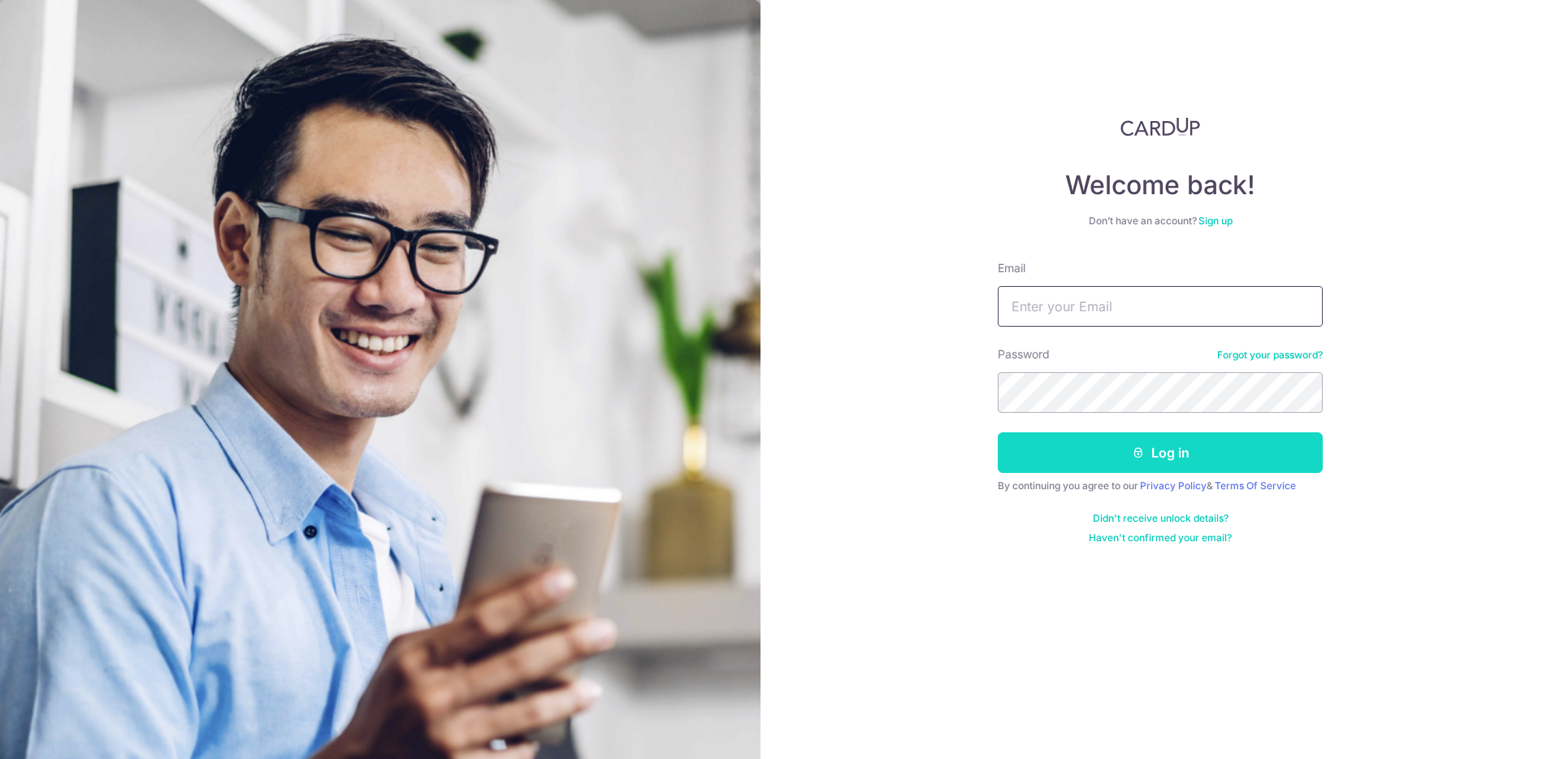
type input "[EMAIL_ADDRESS][DOMAIN_NAME]"
click at [1123, 453] on button "Log in" at bounding box center [1160, 452] width 325 height 41
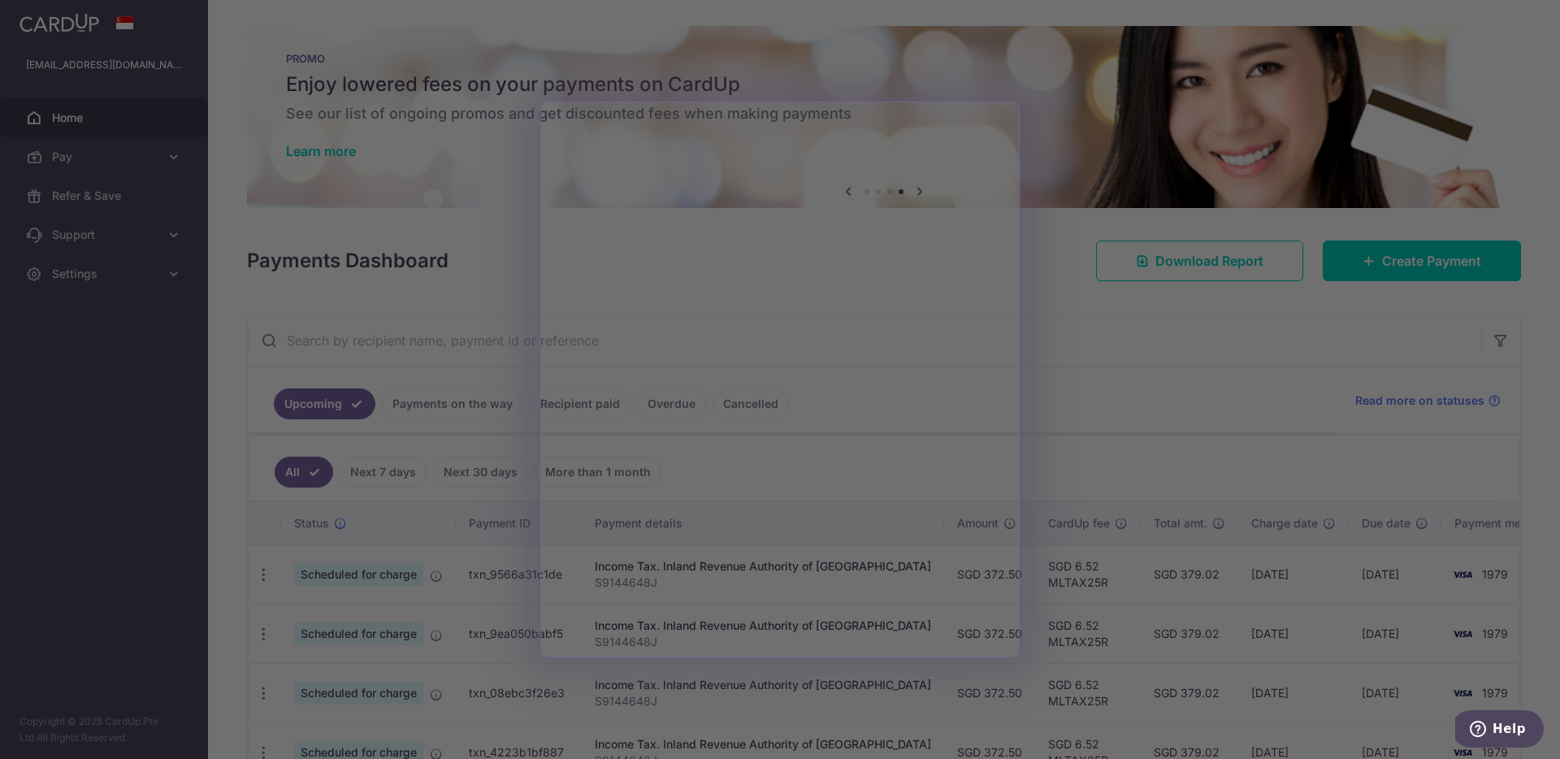
click at [466, 252] on div at bounding box center [787, 383] width 1575 height 766
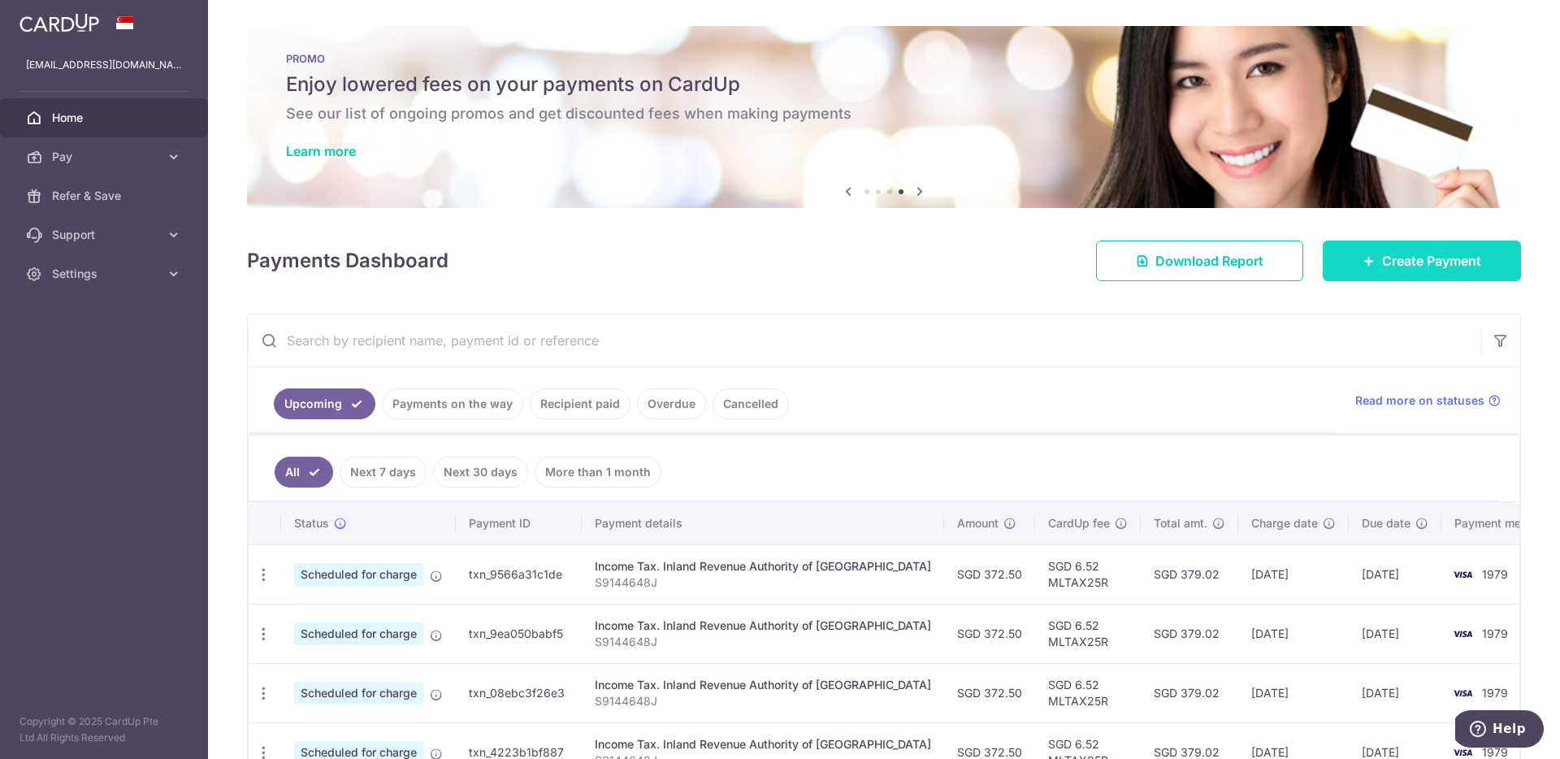
click at [1345, 252] on link "Create Payment" at bounding box center [1421, 260] width 198 height 41
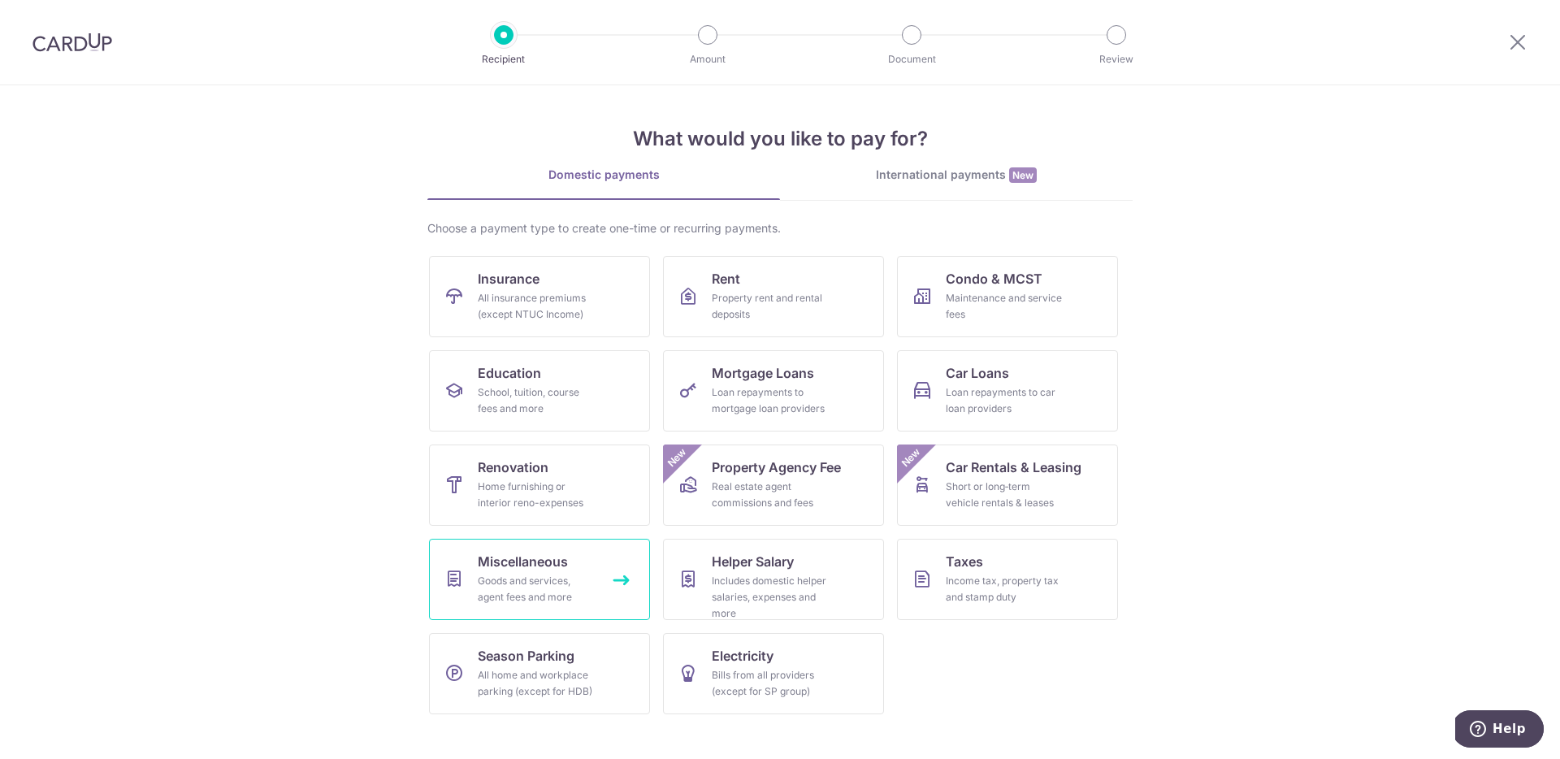
click at [578, 585] on div "Goods and services, agent fees and more" at bounding box center [536, 589] width 117 height 32
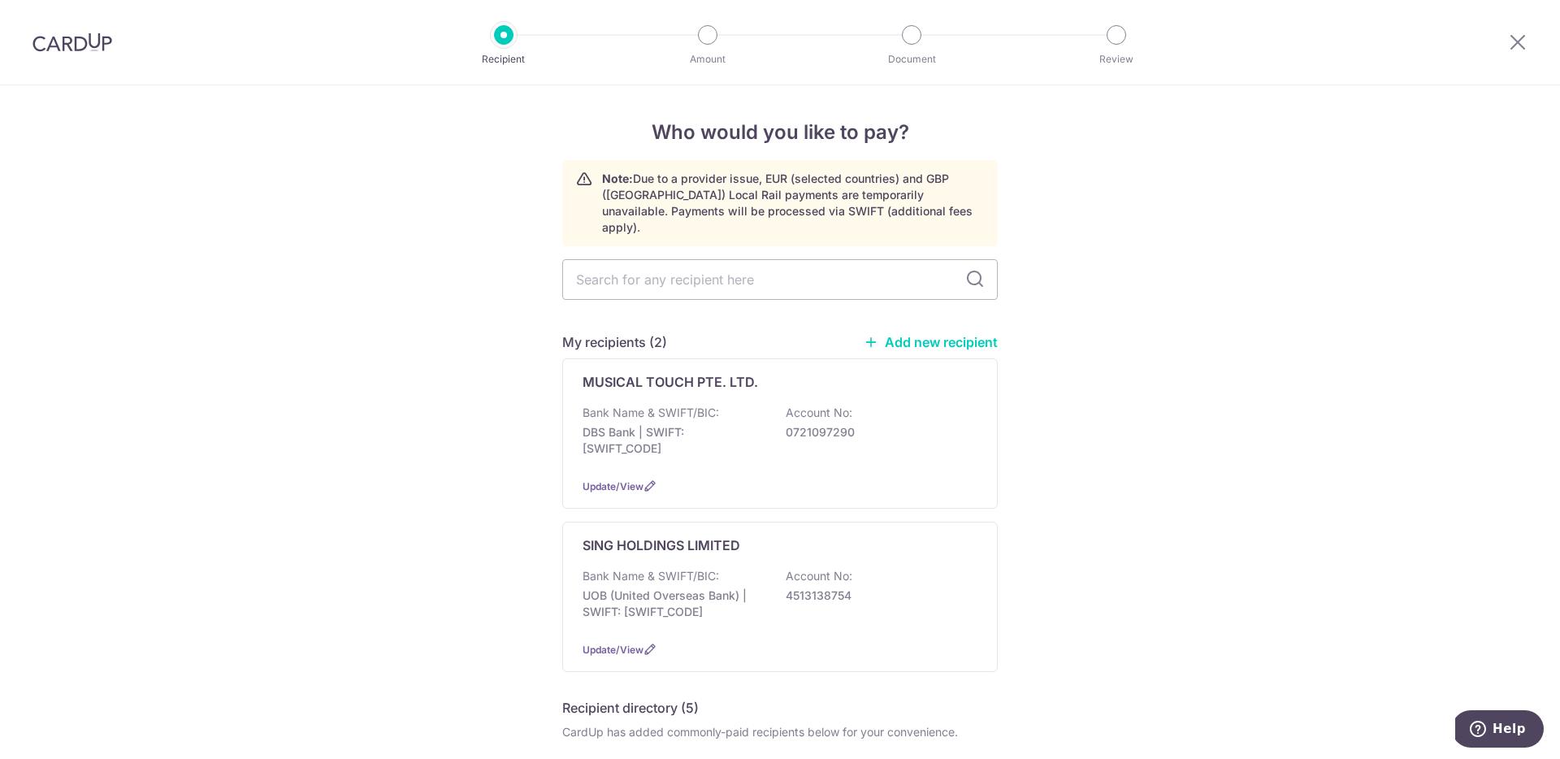
click at [898, 334] on link "Add new recipient" at bounding box center [930, 342] width 134 height 16
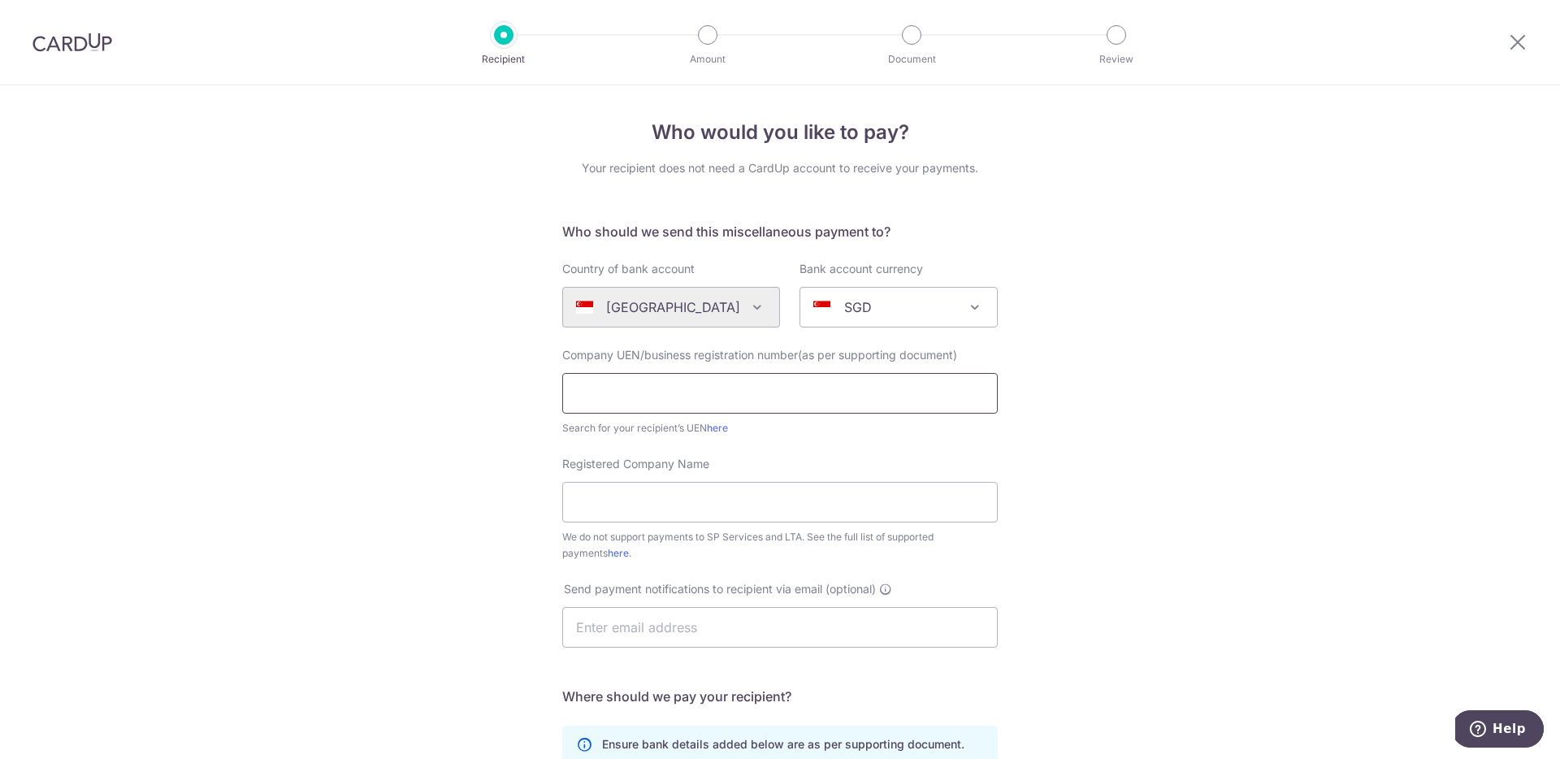
click at [673, 390] on input "text" at bounding box center [779, 393] width 435 height 41
type input "202438440W"
click at [508, 493] on div "Who would you like to pay? Your recipient does not need a CardUp account to rec…" at bounding box center [780, 588] width 1560 height 1007
click at [643, 500] on input "Registered Company Name" at bounding box center [779, 502] width 435 height 41
type input "Indoor Inspection LR Pte Ltd"
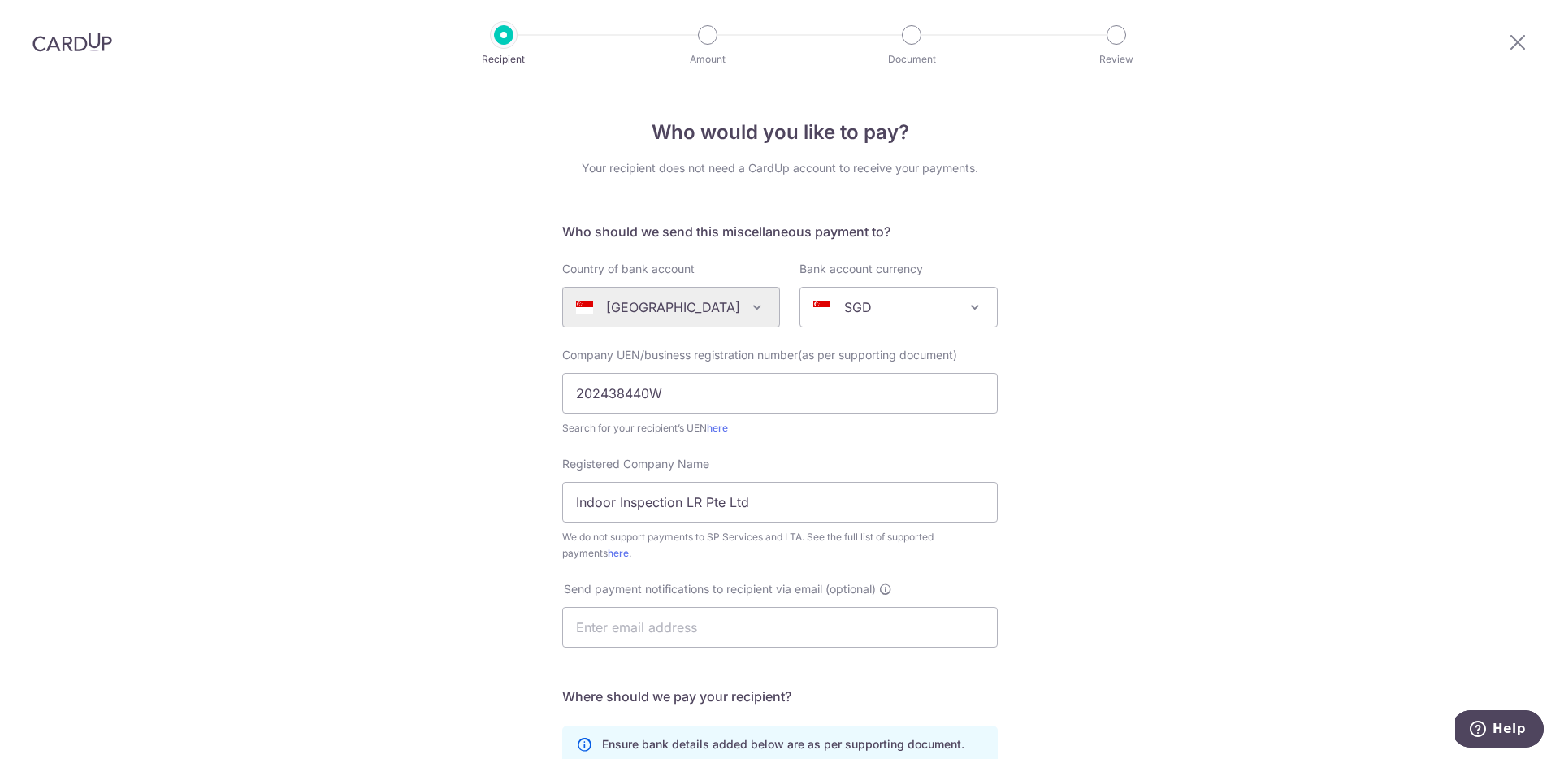
click at [704, 566] on div "Registered Company Name Indoor Inspection LR Pte Ltd We do not support payments…" at bounding box center [779, 518] width 455 height 125
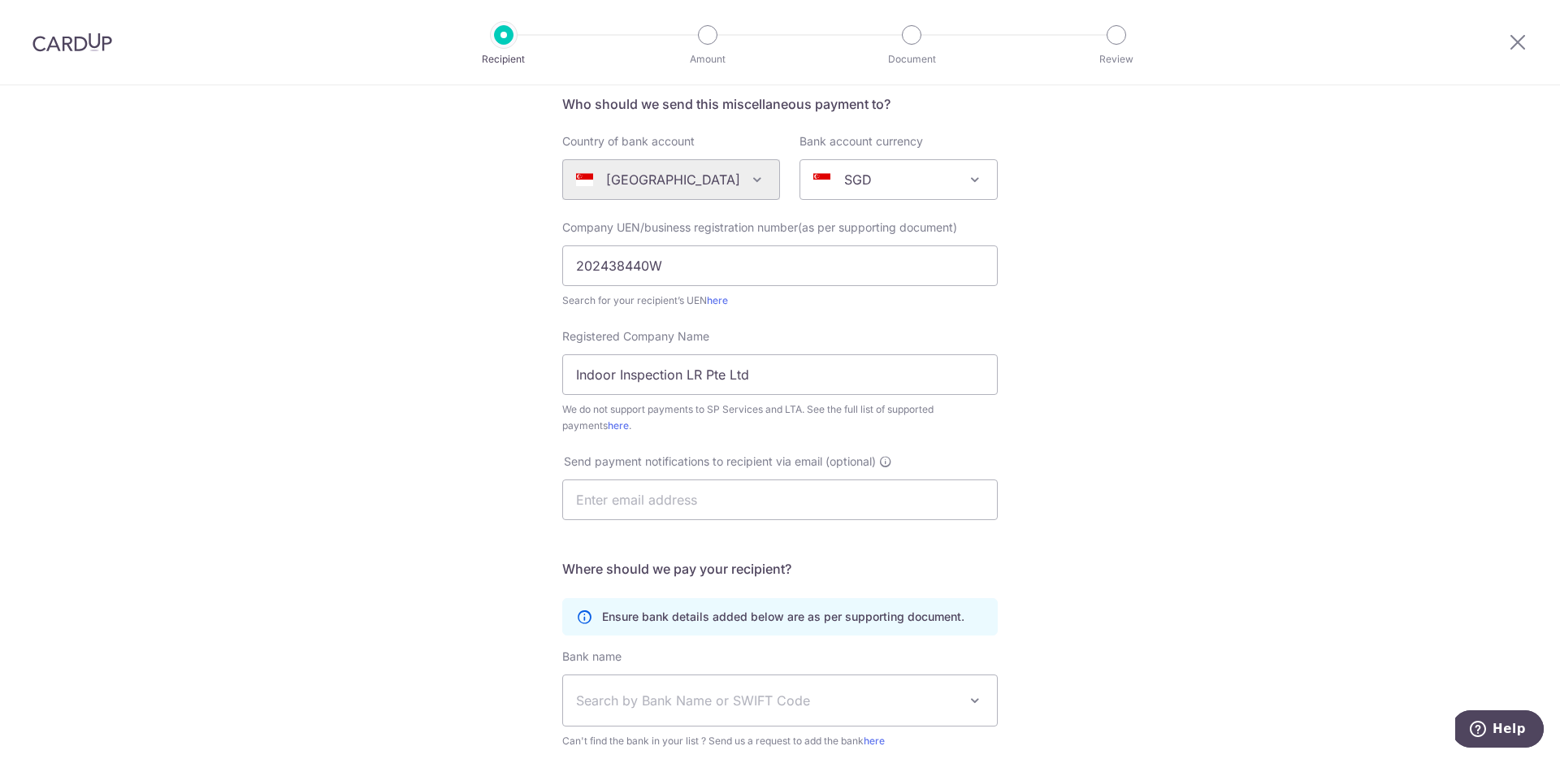
scroll to position [139, 0]
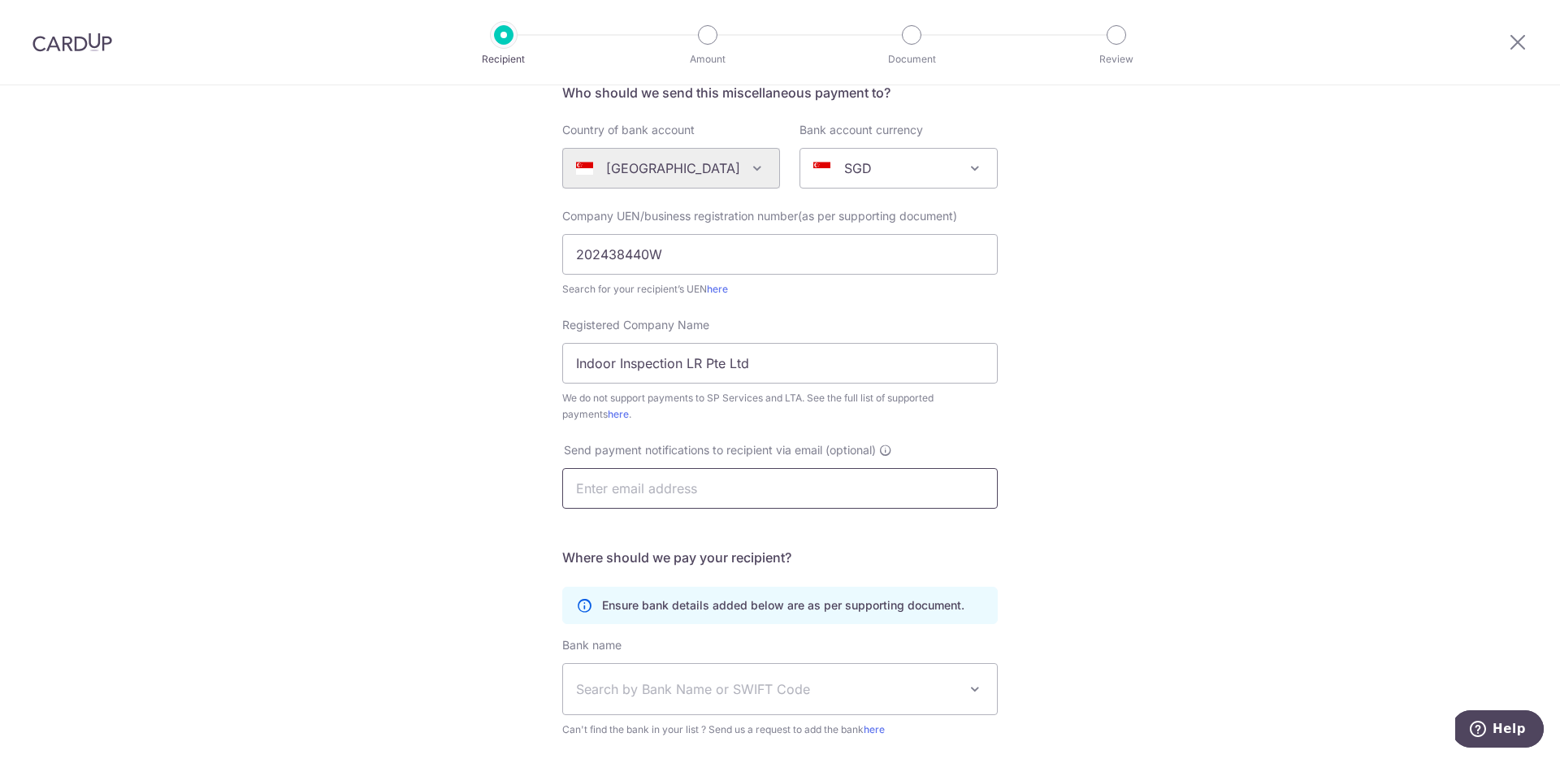
click at [712, 493] on input "text" at bounding box center [779, 488] width 435 height 41
click at [928, 526] on div "Send payment notifications to recipient via email (optional)" at bounding box center [779, 485] width 455 height 86
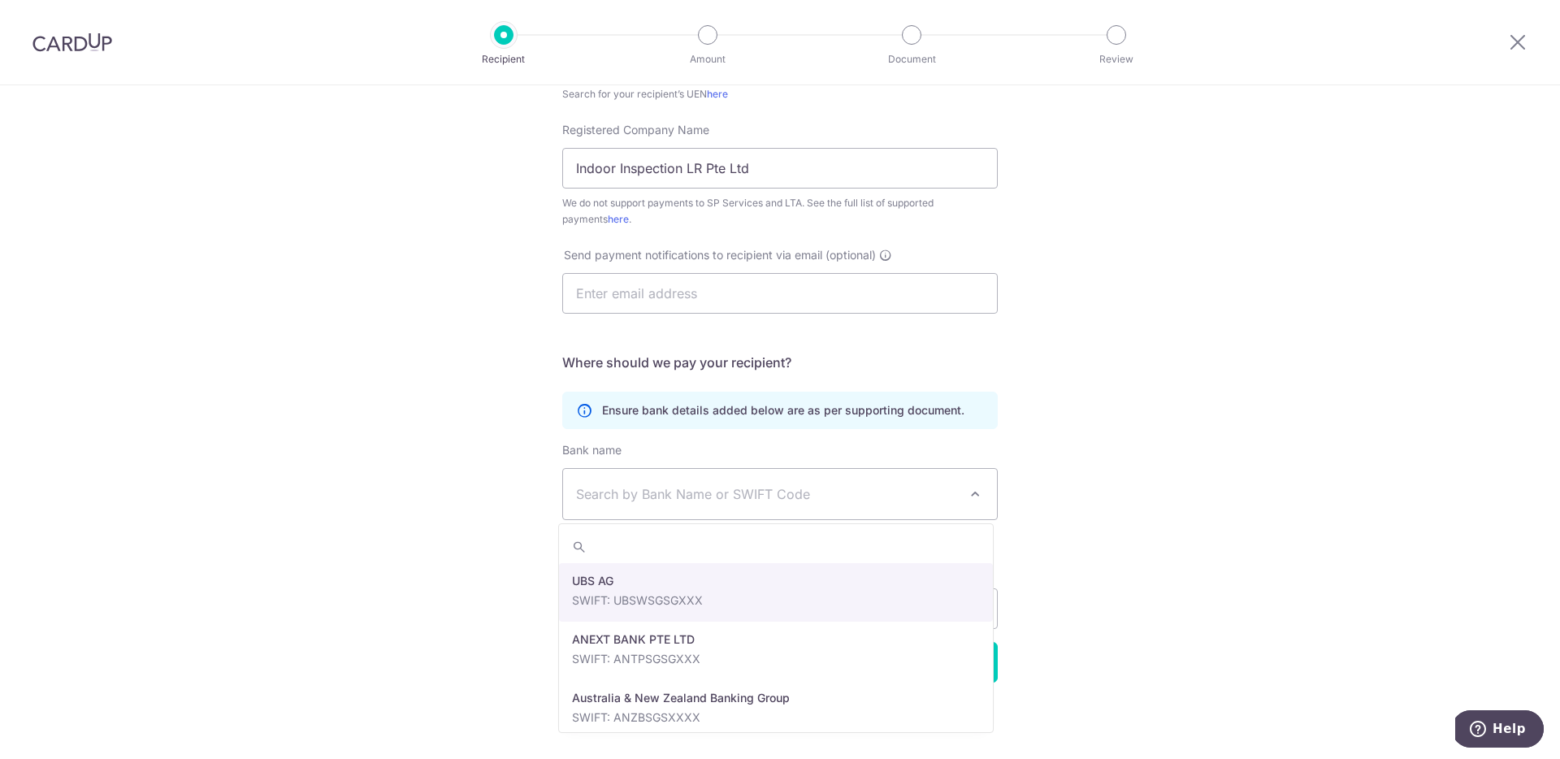
click at [780, 491] on span "Search by Bank Name or SWIFT Code" at bounding box center [767, 493] width 382 height 19
type input "dbs"
select select "6"
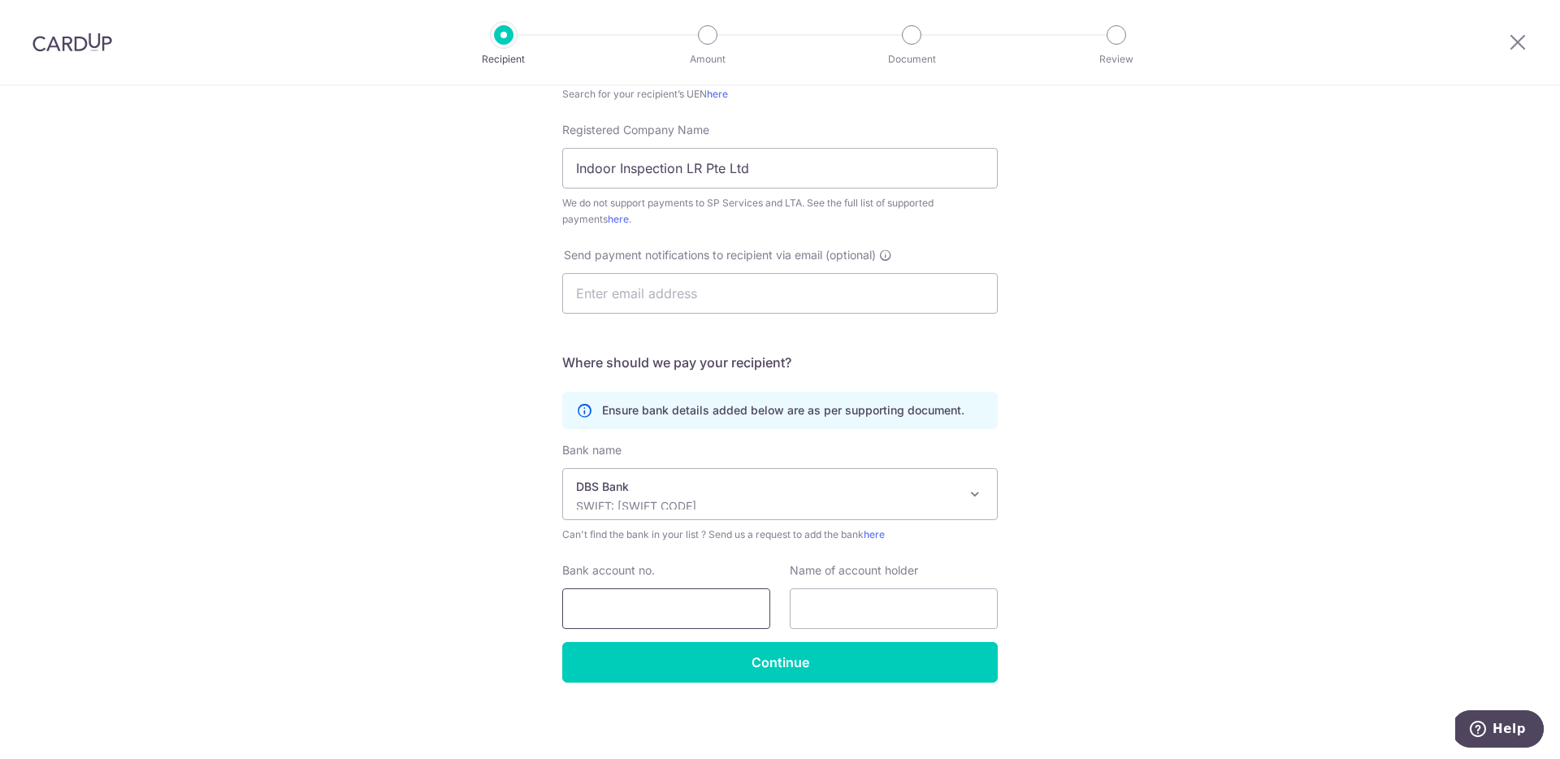
click at [634, 602] on input "Bank account no." at bounding box center [666, 608] width 208 height 41
type input "0721235021"
type input "Indoor Inspection LR Pte Ltd."
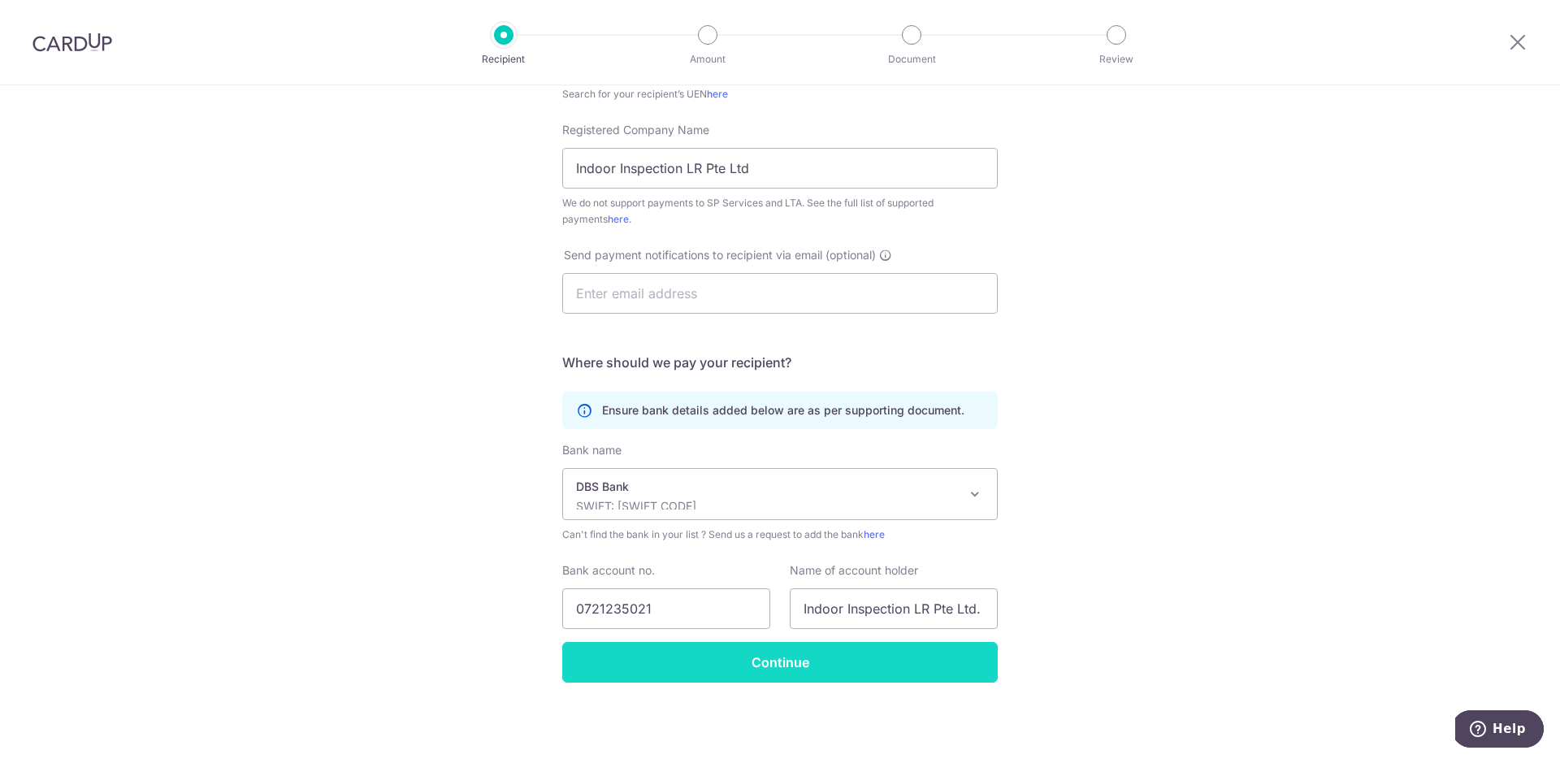
click at [680, 656] on input "Continue" at bounding box center [779, 662] width 435 height 41
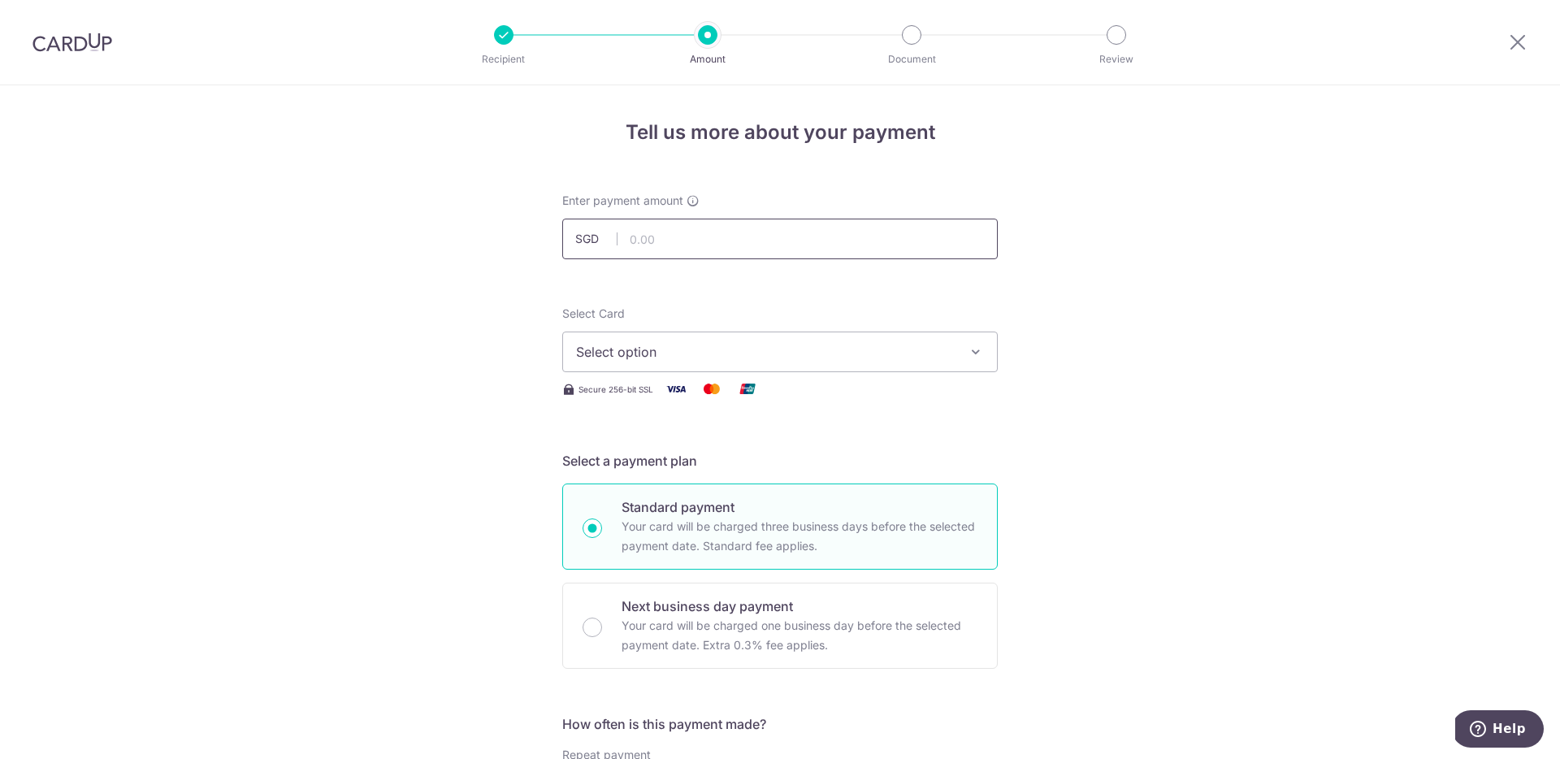
click at [708, 234] on input "text" at bounding box center [779, 239] width 435 height 41
type input "490.00"
click at [690, 346] on span "Select option" at bounding box center [765, 351] width 379 height 19
click at [647, 465] on span "**** 1979" at bounding box center [644, 467] width 59 height 19
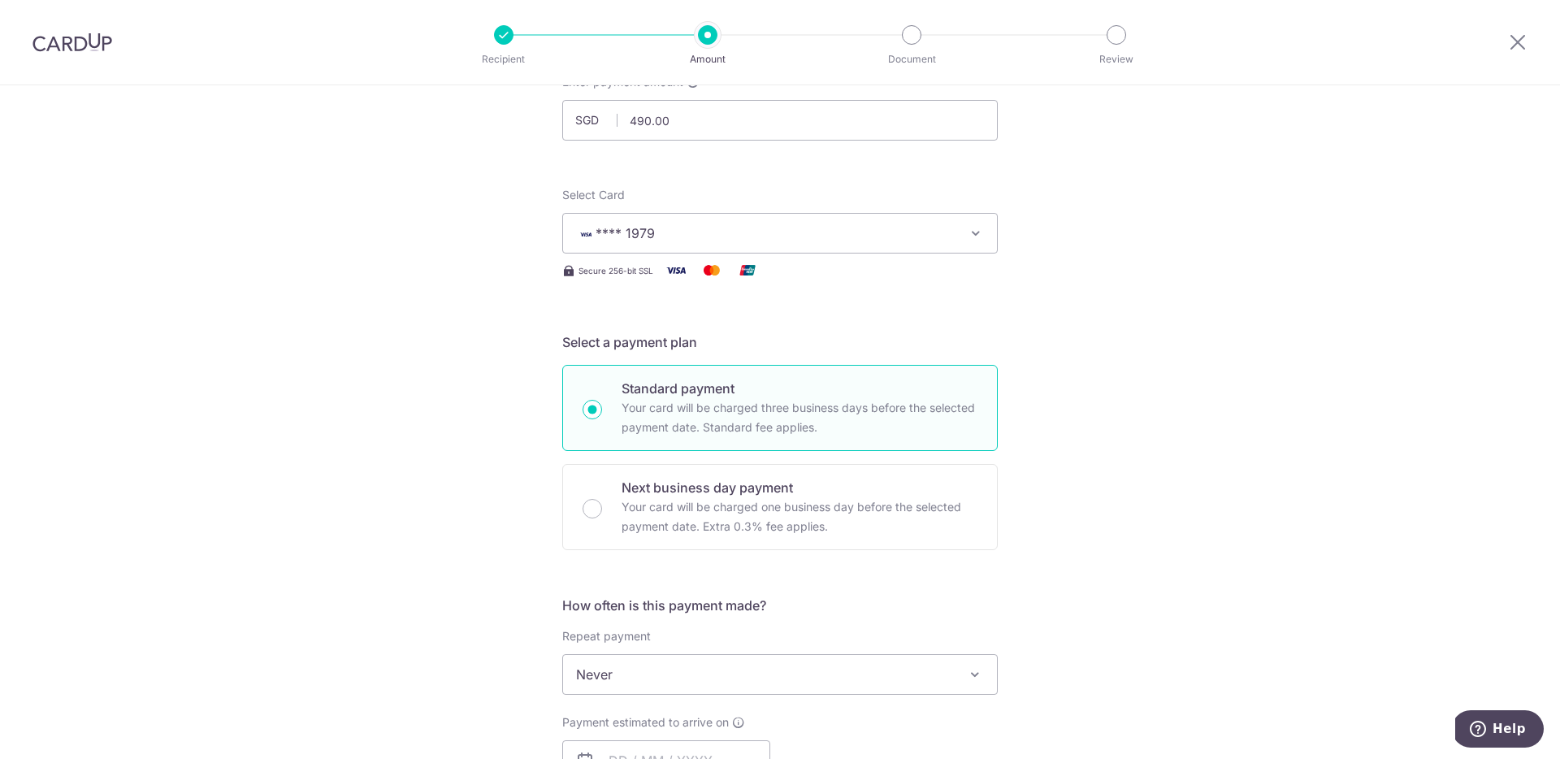
scroll to position [121, 0]
click at [825, 229] on span "**** 1979" at bounding box center [765, 230] width 379 height 19
click at [1088, 264] on div "Tell us more about your payment Enter payment amount SGD 490.00 490.00 Recipien…" at bounding box center [780, 698] width 1560 height 1469
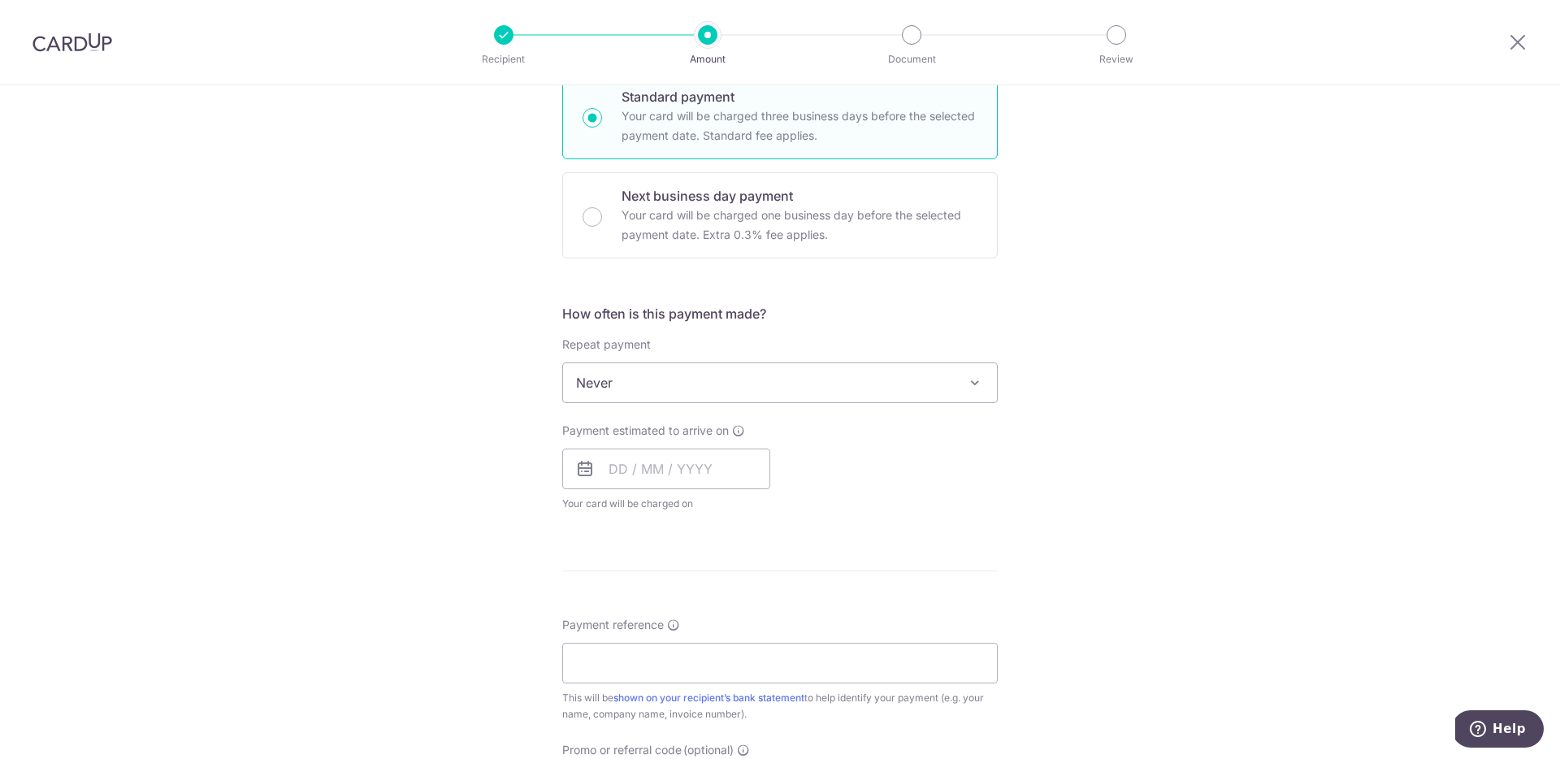
scroll to position [412, 0]
click at [595, 474] on input "text" at bounding box center [666, 467] width 208 height 41
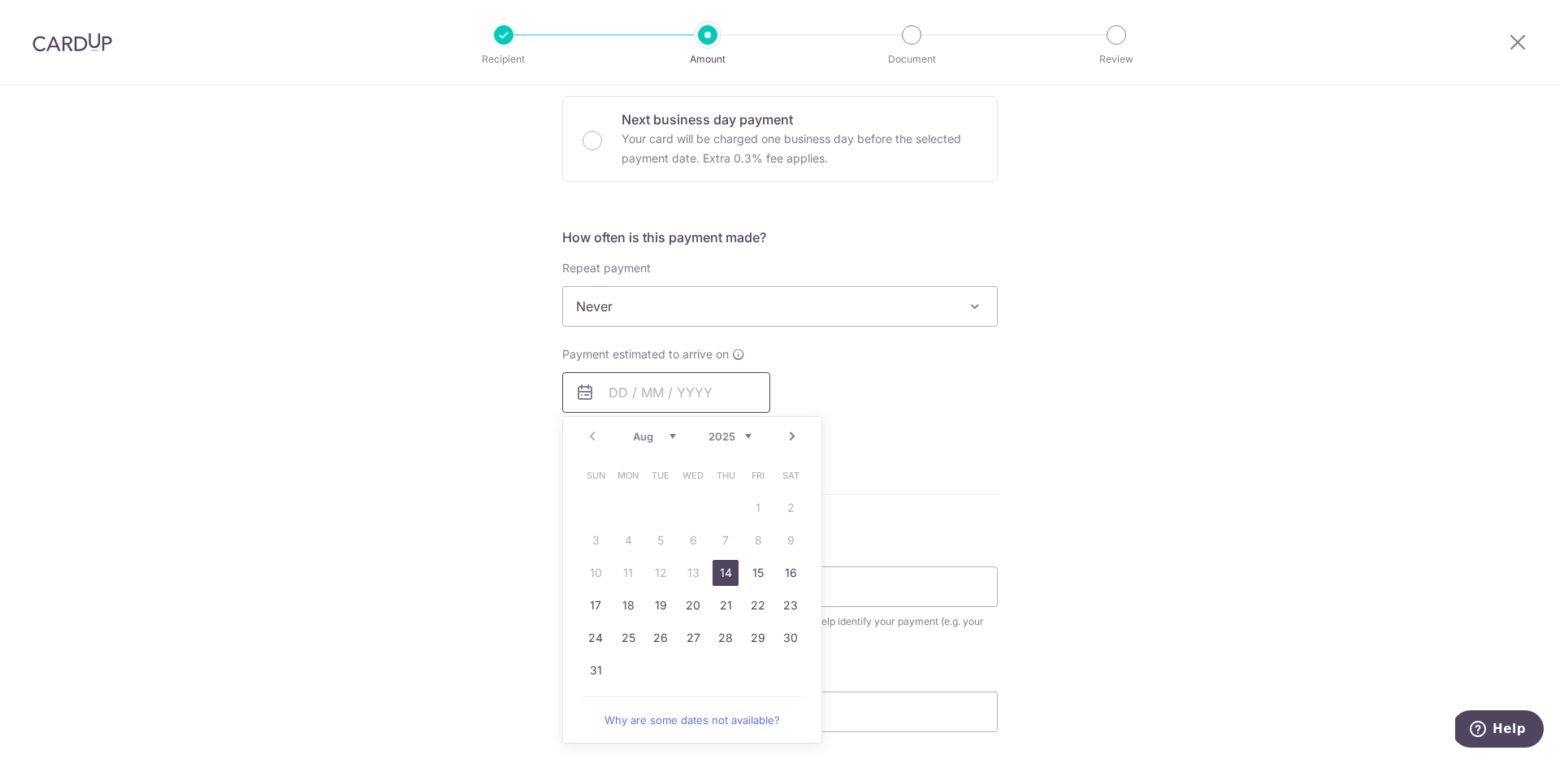
scroll to position [488, 0]
click at [487, 535] on div "Tell us more about your payment Enter payment amount SGD 490.00 490.00 Recipien…" at bounding box center [780, 331] width 1560 height 1469
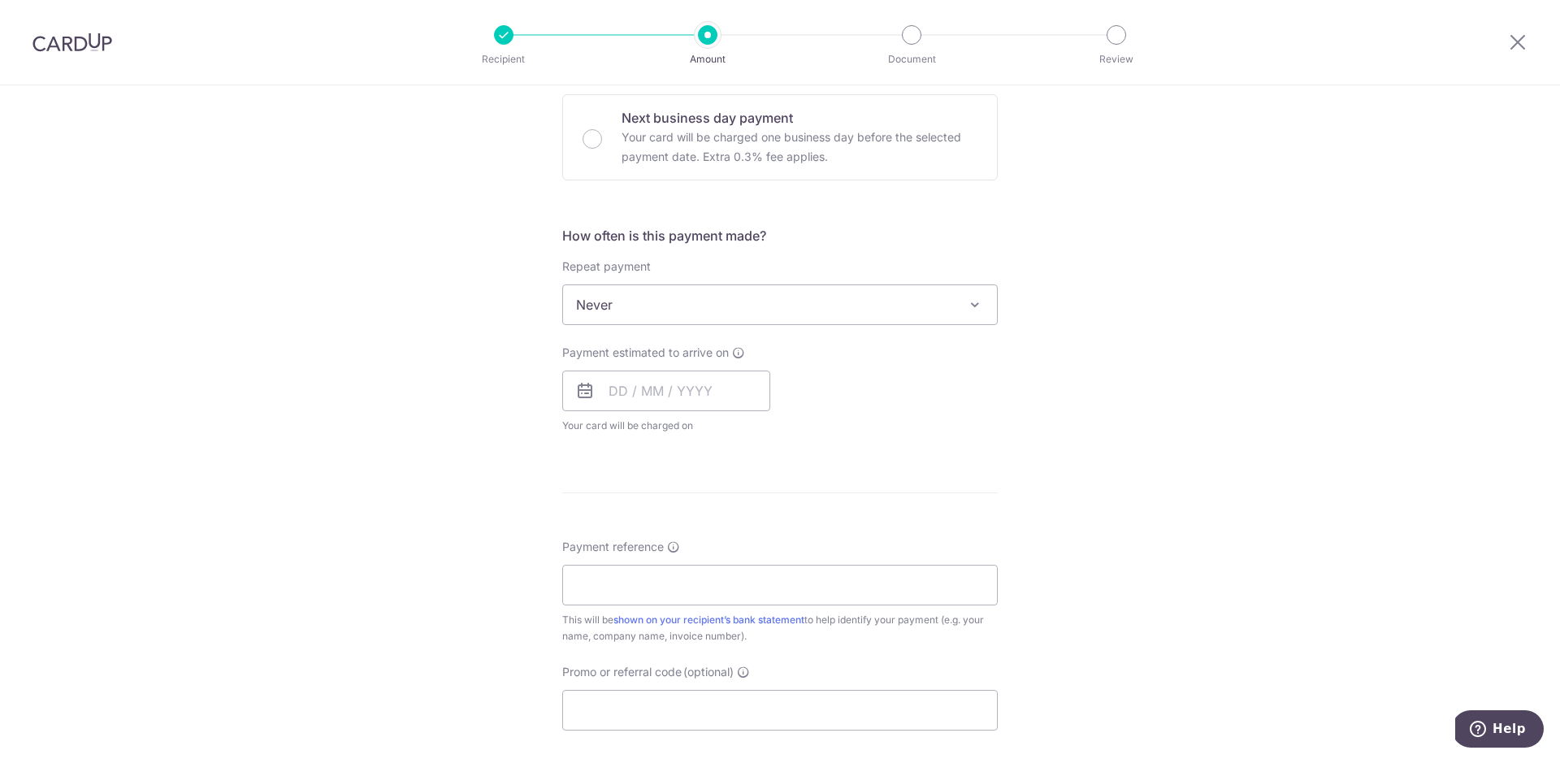
click at [580, 389] on icon at bounding box center [584, 390] width 19 height 19
click at [586, 383] on icon at bounding box center [584, 390] width 19 height 19
click at [582, 391] on icon at bounding box center [584, 390] width 19 height 19
click at [610, 393] on input "text" at bounding box center [666, 390] width 208 height 41
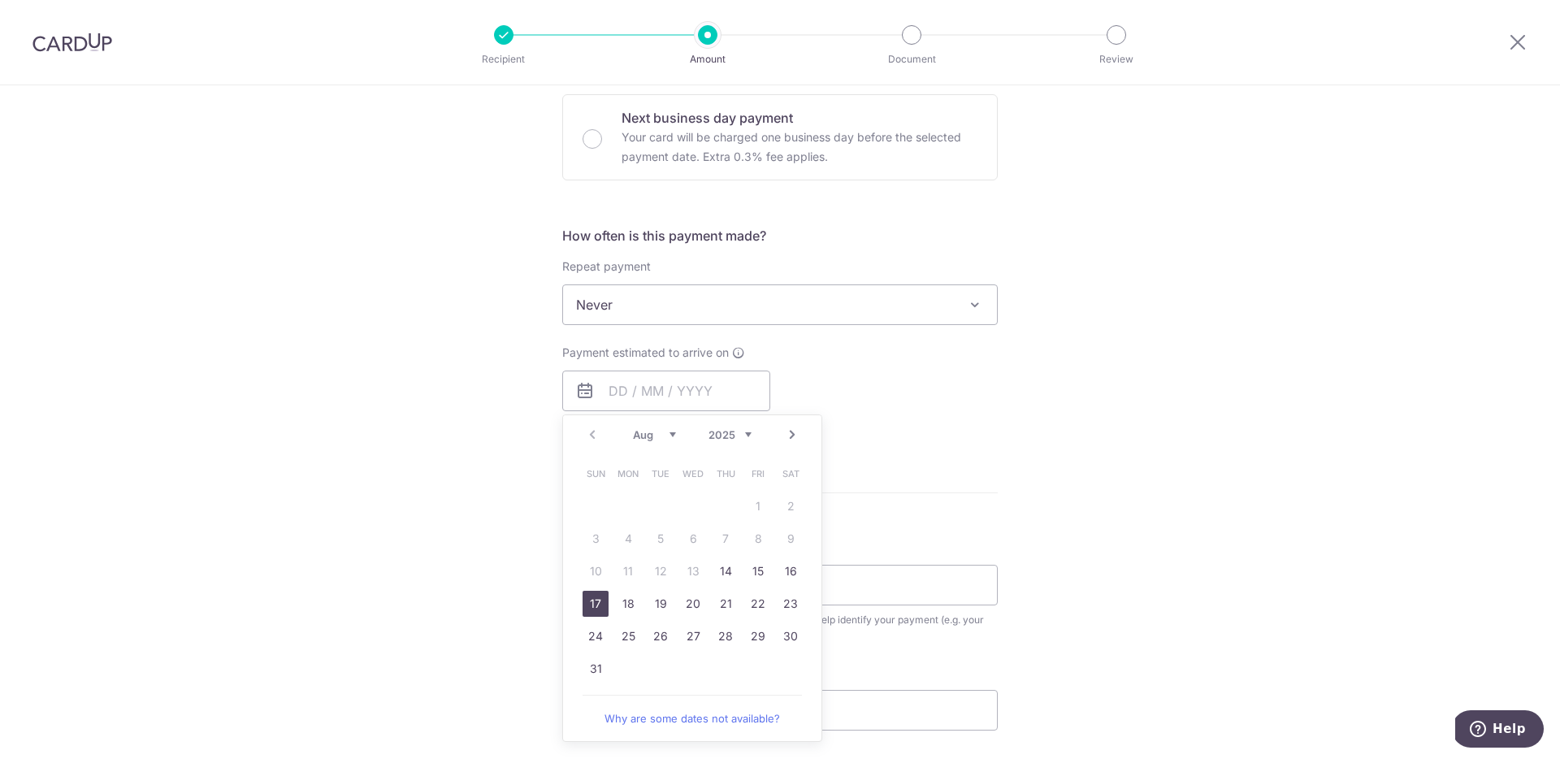
click at [589, 600] on link "17" at bounding box center [595, 604] width 26 height 26
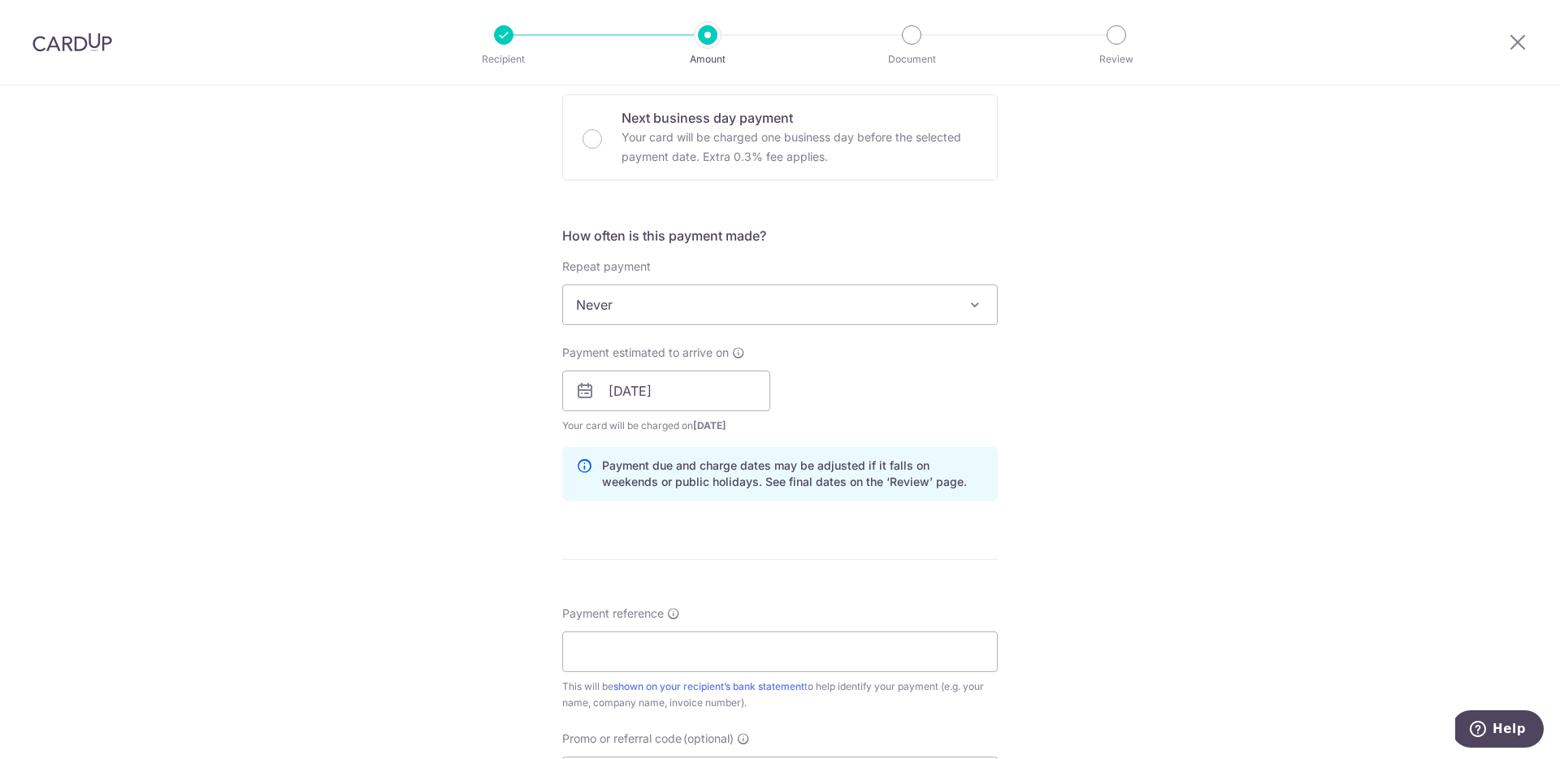
click at [578, 390] on icon at bounding box center [584, 390] width 19 height 19
click at [607, 389] on input "17/08/2025" at bounding box center [666, 390] width 208 height 41
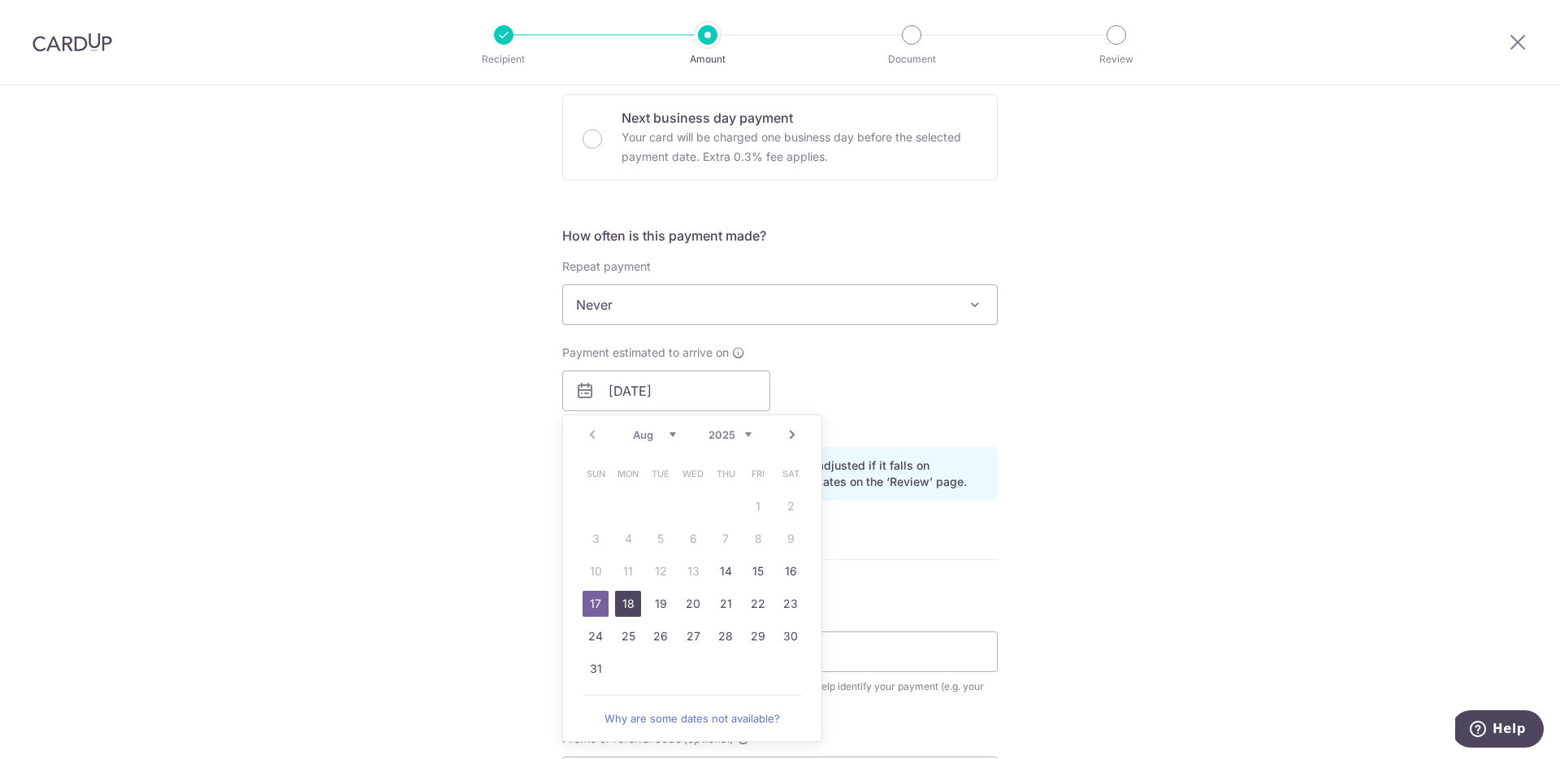
click at [617, 605] on link "18" at bounding box center [628, 604] width 26 height 26
type input "[DATE]"
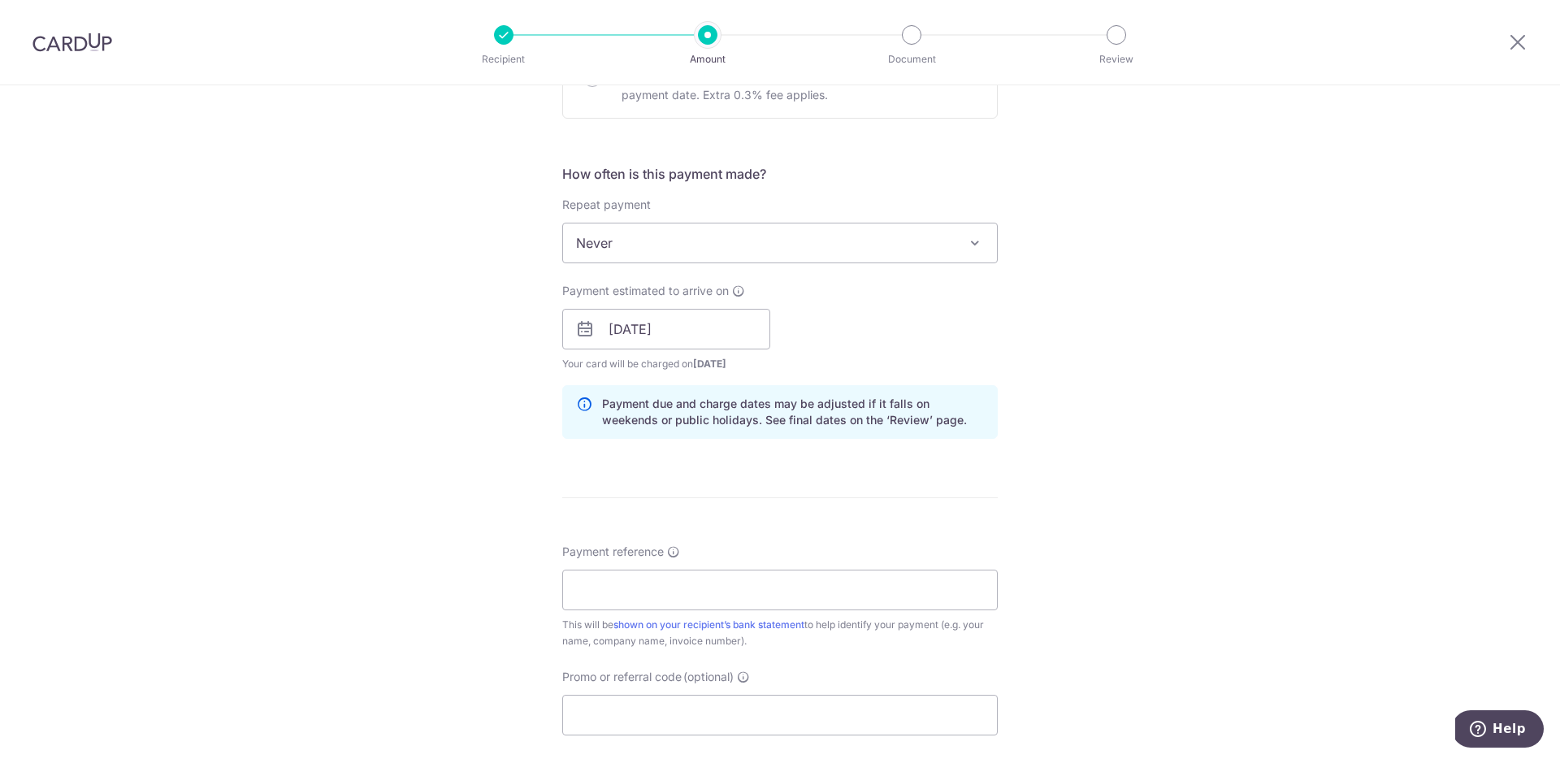
scroll to position [551, 0]
click at [647, 587] on input "Payment reference" at bounding box center [779, 589] width 435 height 41
click at [708, 584] on input "Chance Chong Blk35 07-23 #2508094" at bounding box center [779, 589] width 435 height 41
click at [752, 591] on input "Chance Chong Blk35 07-23 #2508094" at bounding box center [779, 589] width 435 height 41
click at [669, 593] on input "Chance Chong Blk35 07-23 Quo2508094" at bounding box center [779, 589] width 435 height 41
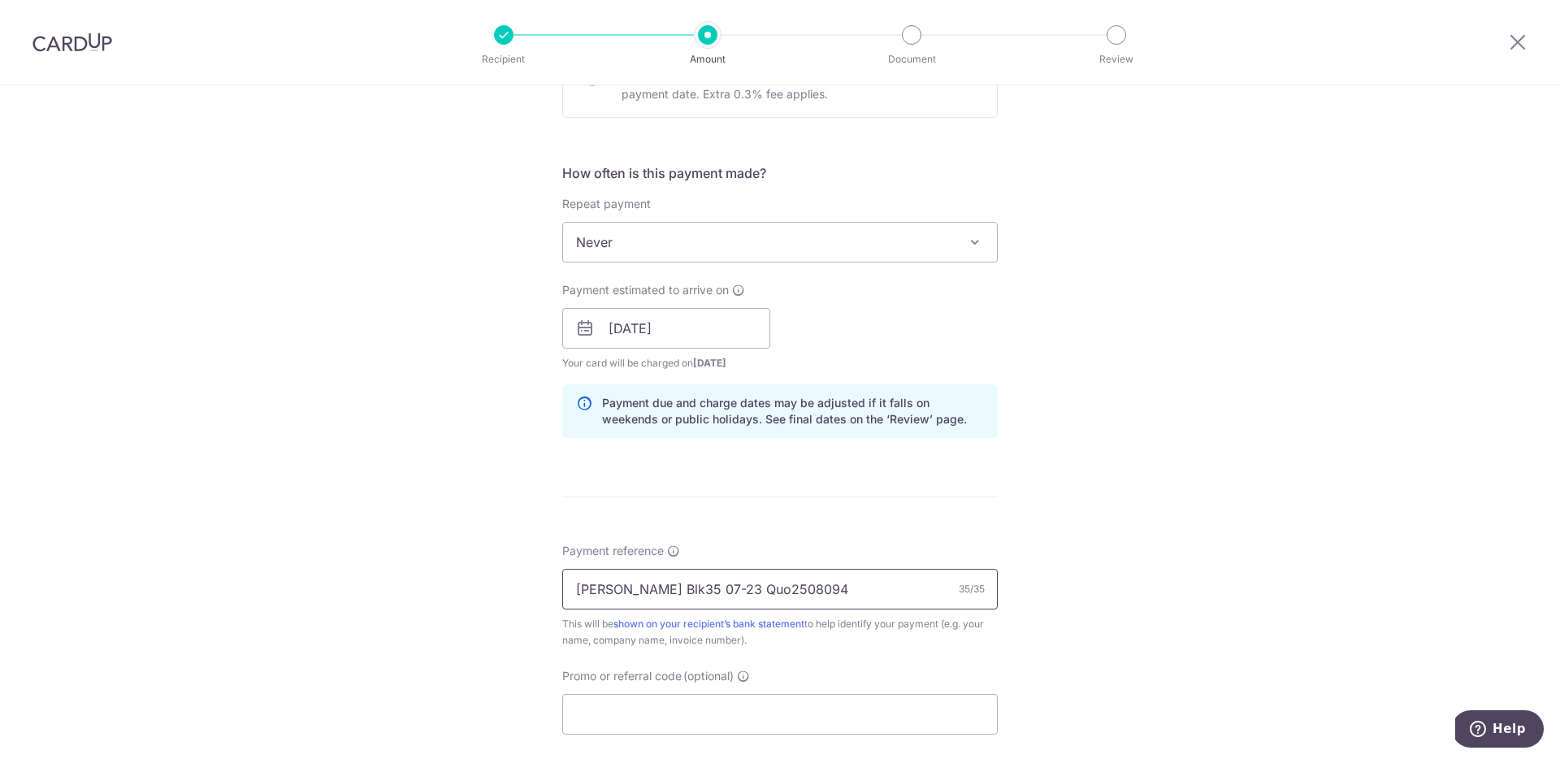
click at [769, 588] on input "Chance Chong Blk35 07-23 Quo2508094" at bounding box center [779, 589] width 435 height 41
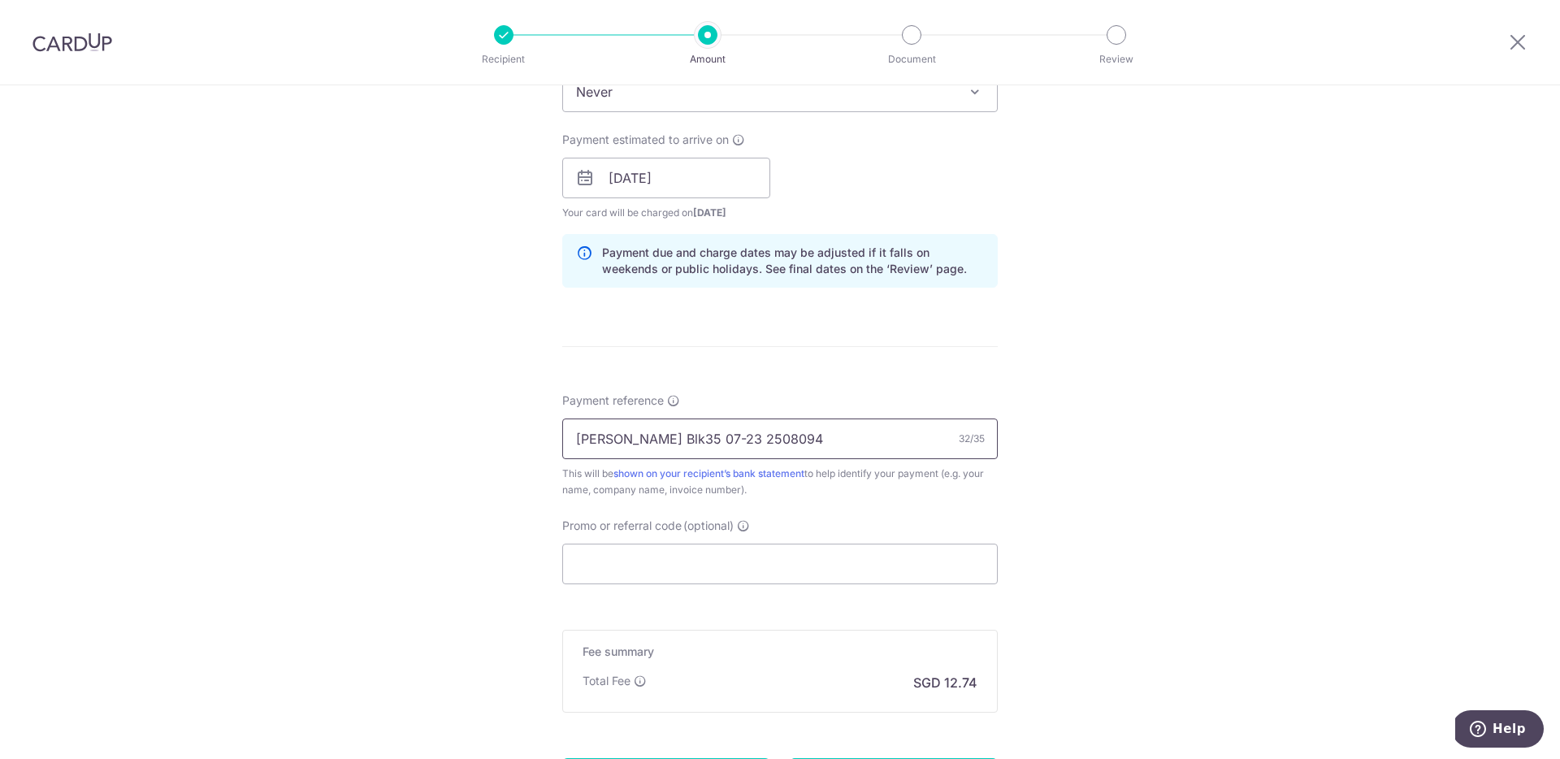
scroll to position [712, 0]
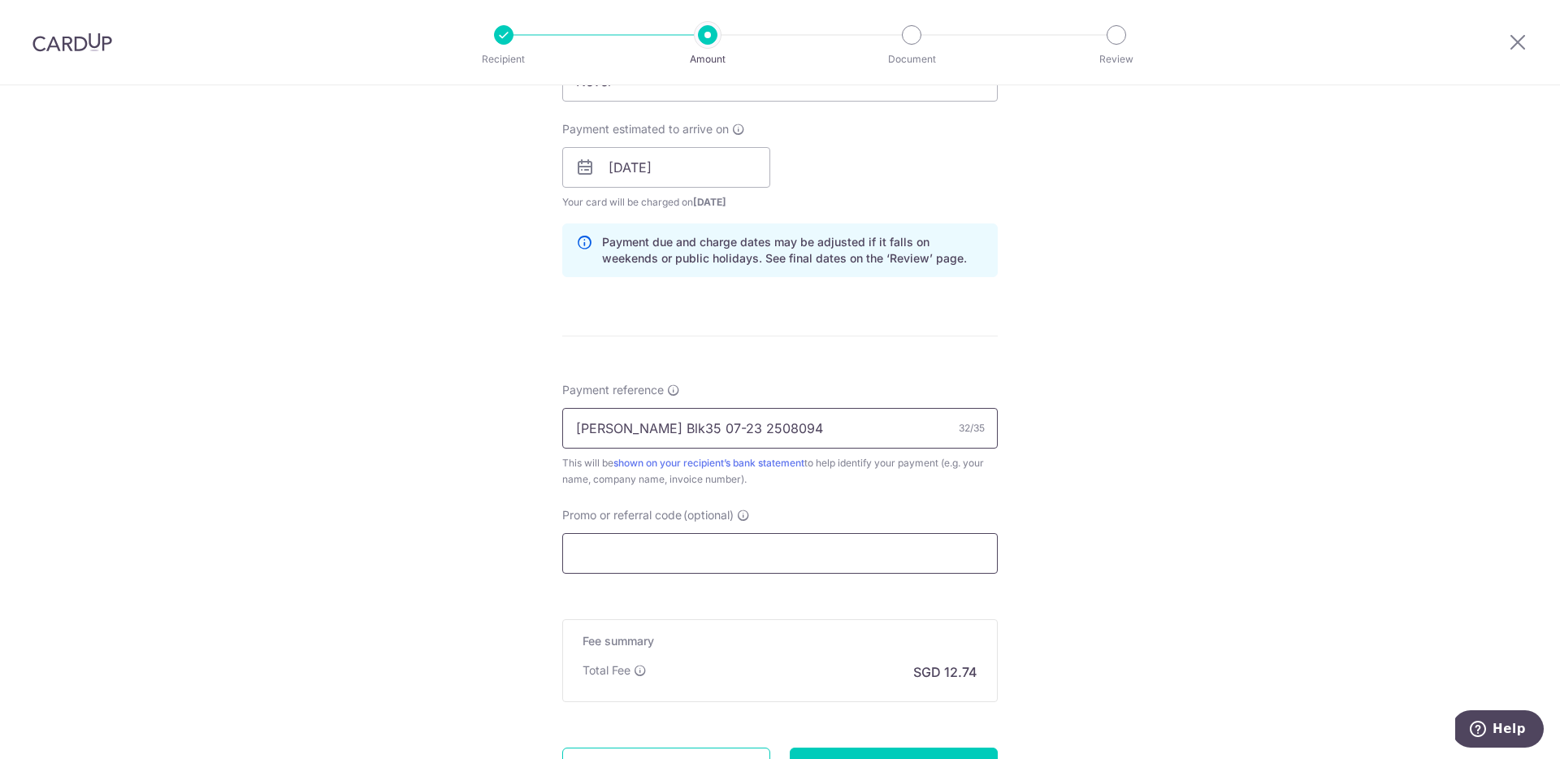
type input "[PERSON_NAME] Blk35 07-23 2508094"
click at [728, 565] on input "Promo or referral code (optional)" at bounding box center [779, 553] width 435 height 41
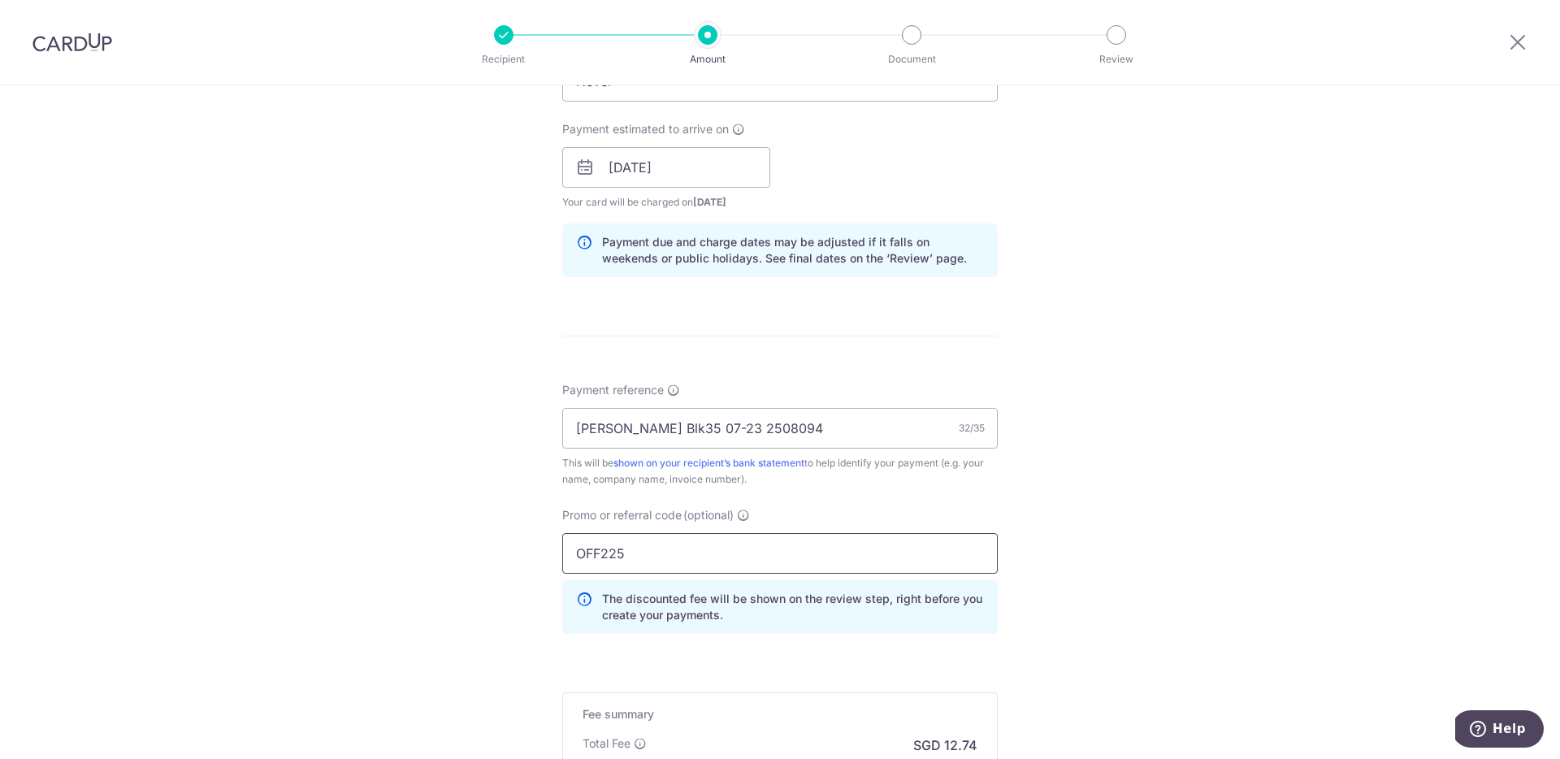
type input "OFF225"
click at [754, 663] on form "Enter payment amount SGD 490.00 490.00 Recipient added successfully! Select Car…" at bounding box center [779, 194] width 435 height 1426
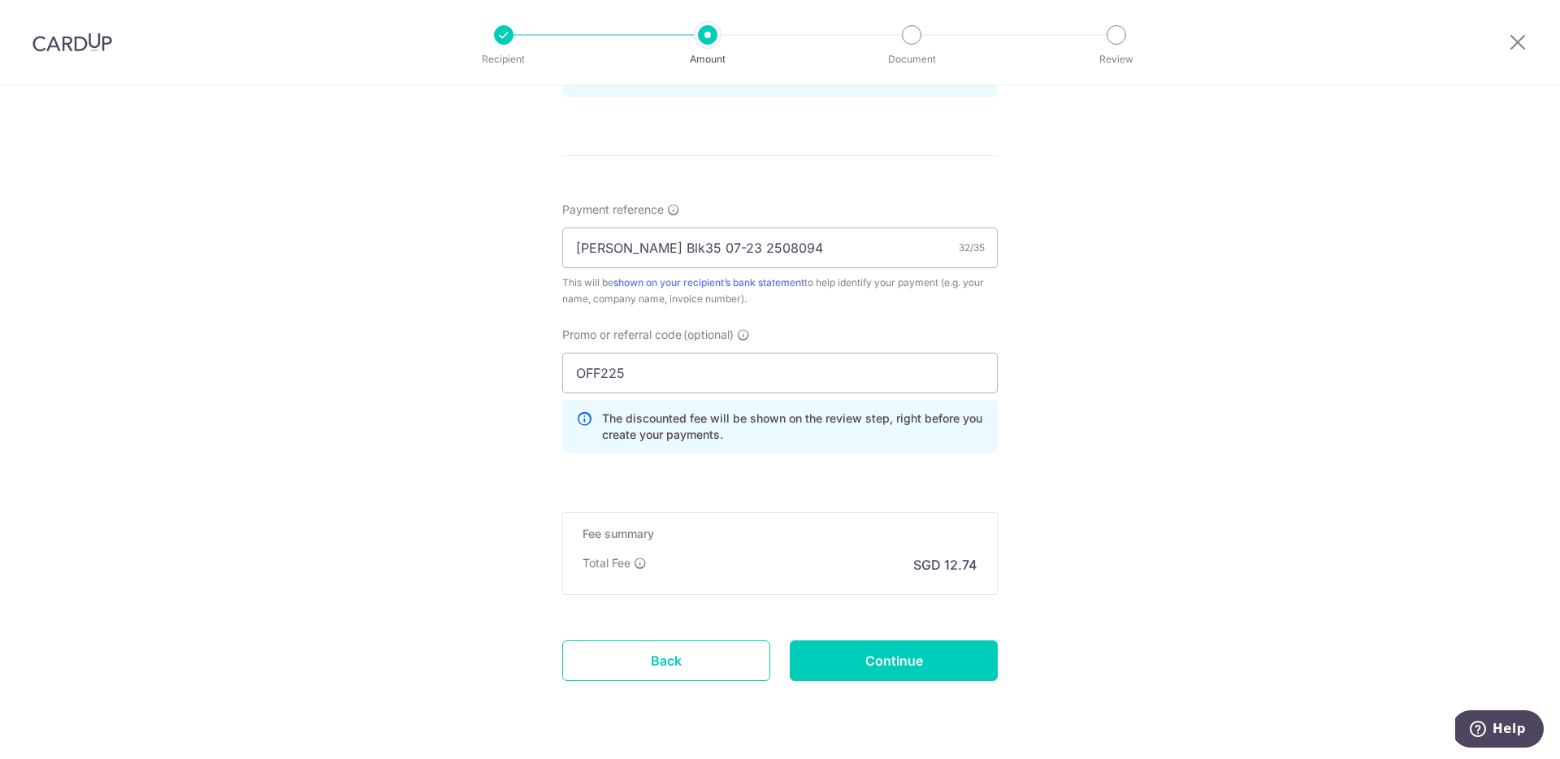
scroll to position [895, 0]
click at [857, 667] on input "Continue" at bounding box center [894, 657] width 208 height 41
type input "Create Schedule"
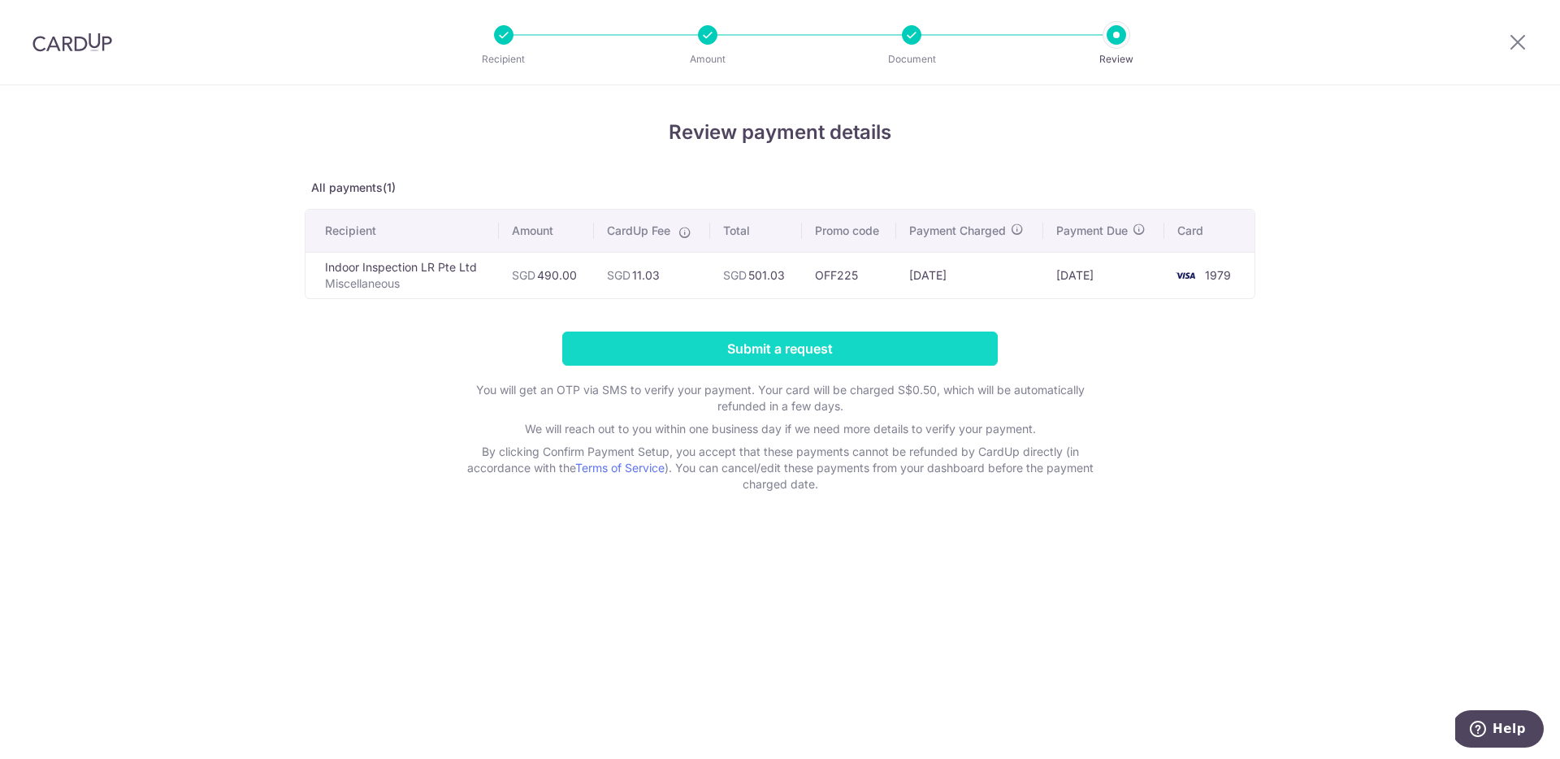
click at [711, 344] on input "Submit a request" at bounding box center [779, 348] width 435 height 34
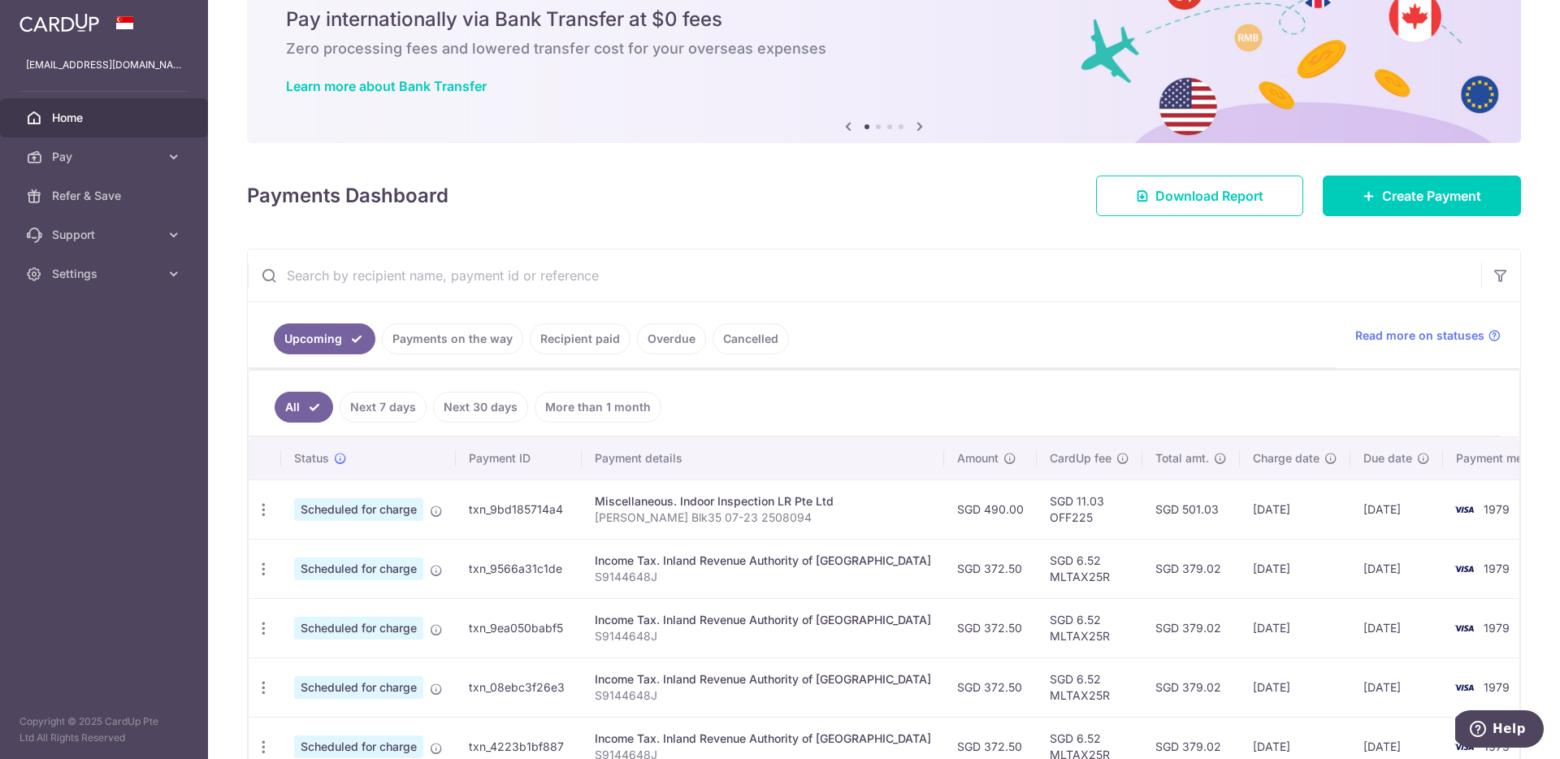
scroll to position [67, 0]
